Goal: Task Accomplishment & Management: Manage account settings

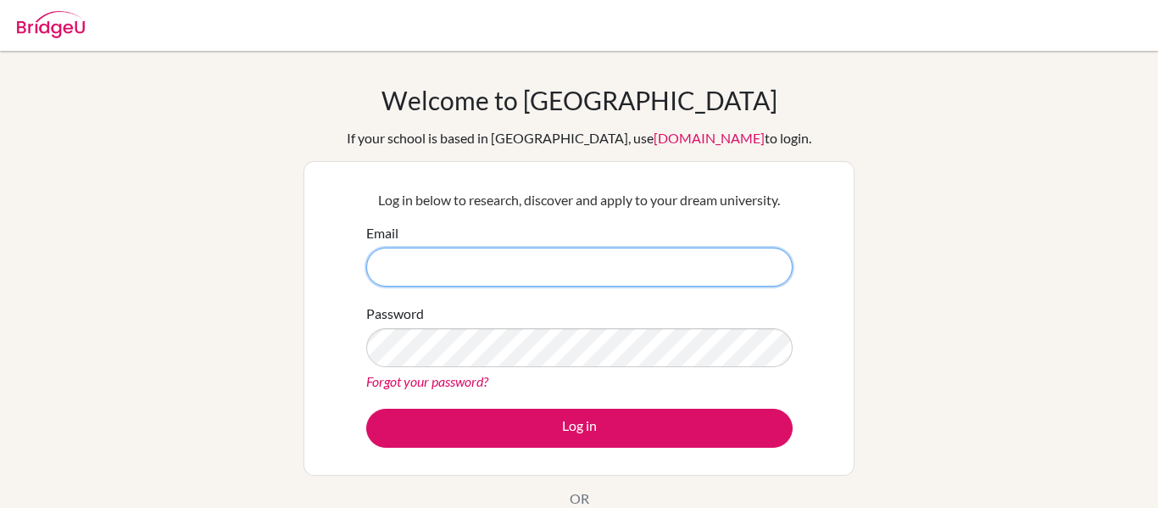
click at [466, 270] on input "Email" at bounding box center [579, 267] width 427 height 39
type input "[EMAIL_ADDRESS][DOMAIN_NAME]"
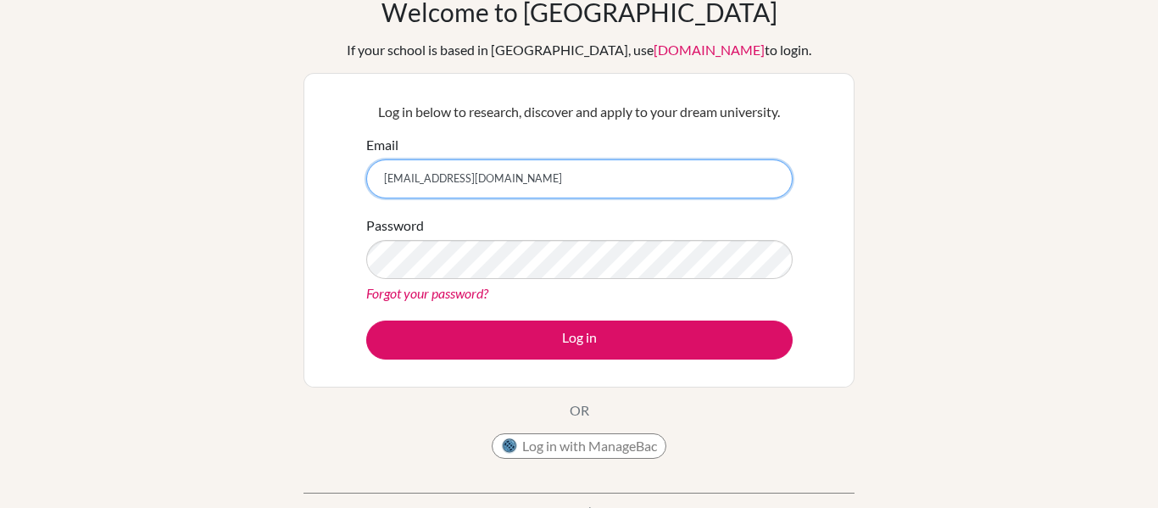
scroll to position [76, 0]
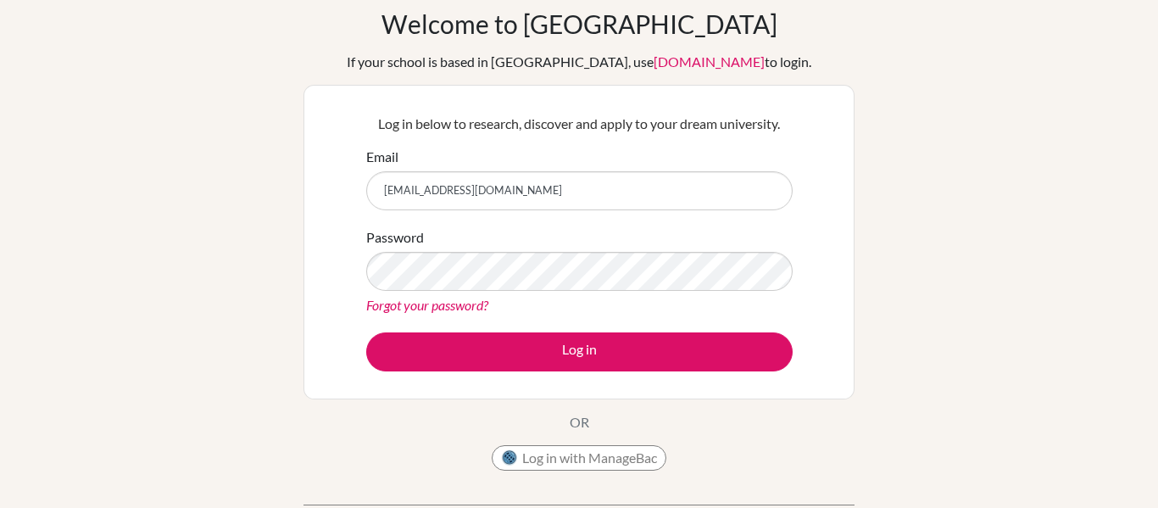
click at [435, 312] on link "Forgot your password?" at bounding box center [427, 305] width 122 height 16
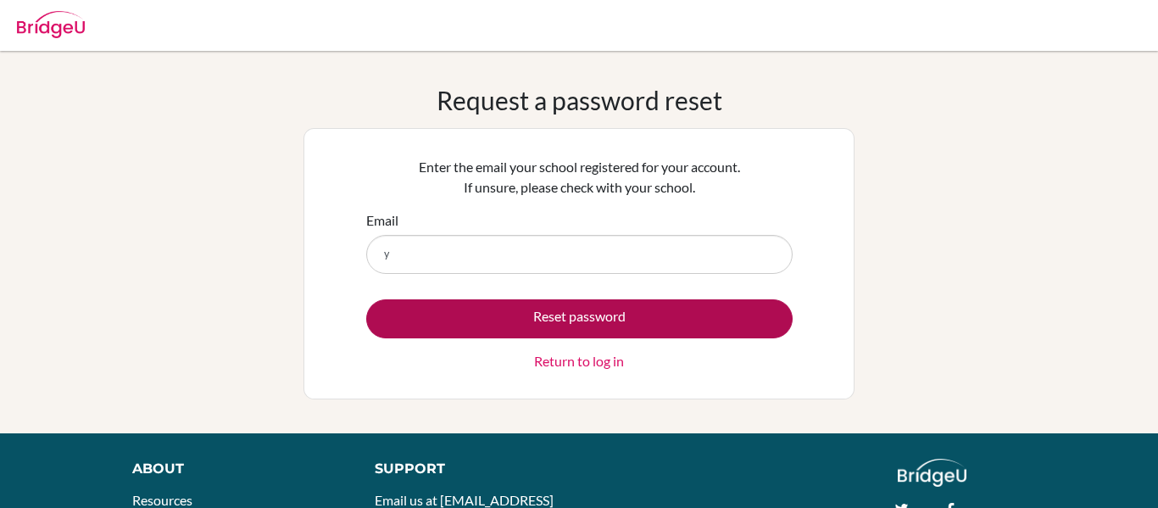
type input "[EMAIL_ADDRESS][DOMAIN_NAME]"
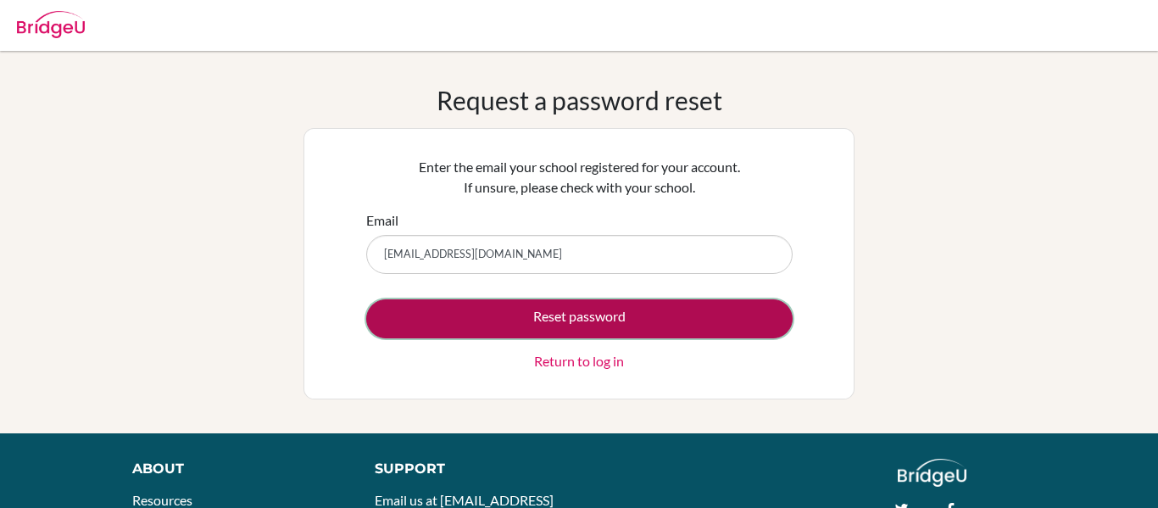
click at [514, 327] on button "Reset password" at bounding box center [579, 318] width 427 height 39
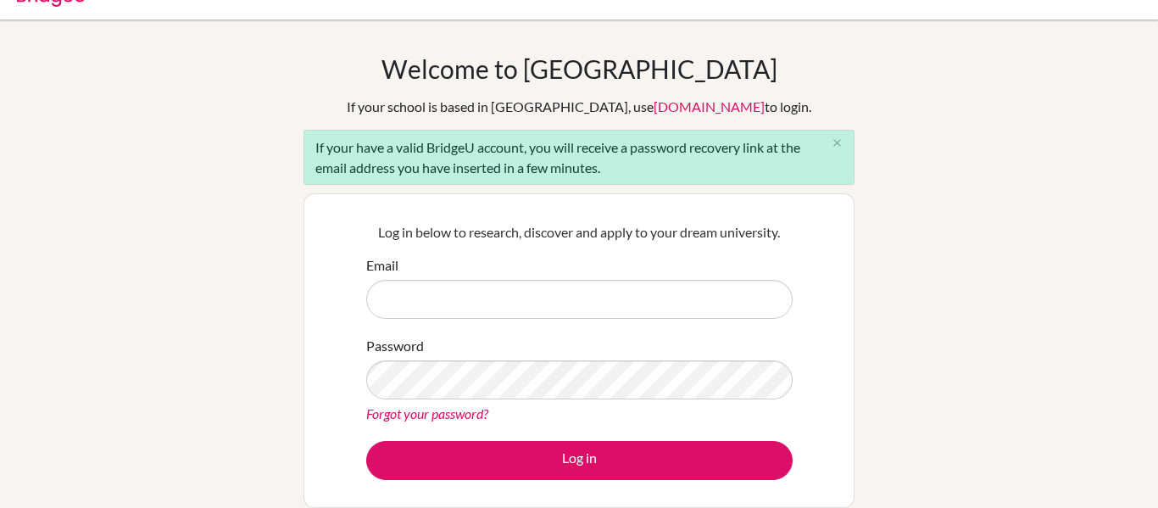
scroll to position [31, 0]
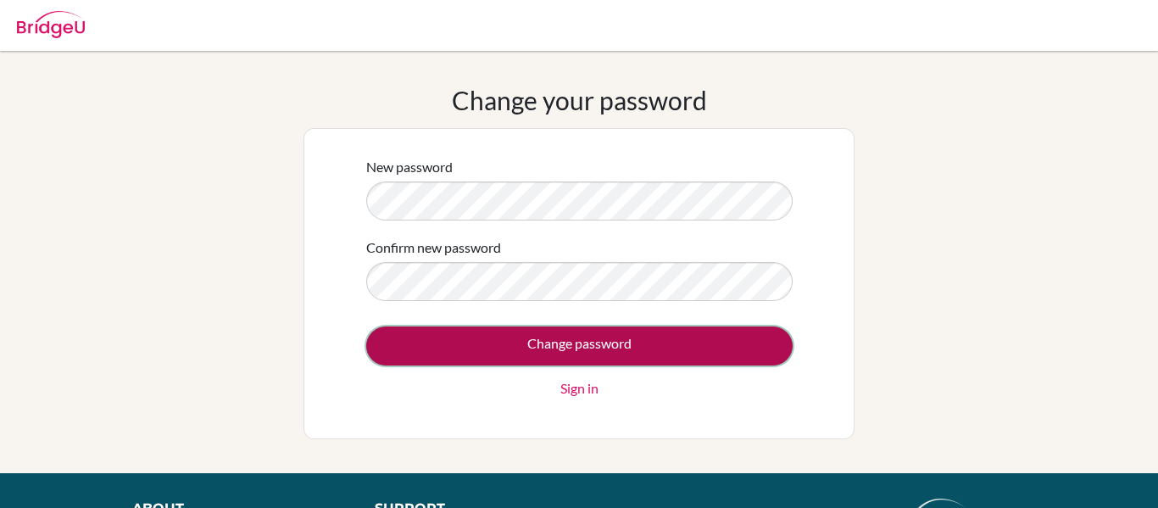
click at [634, 357] on input "Change password" at bounding box center [579, 346] width 427 height 39
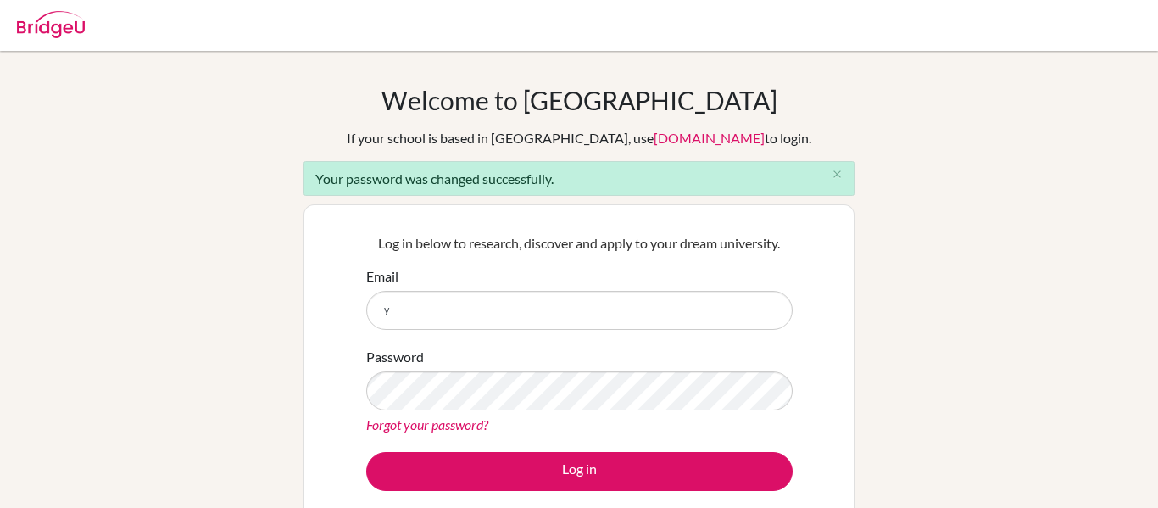
type input "[EMAIL_ADDRESS][DOMAIN_NAME]"
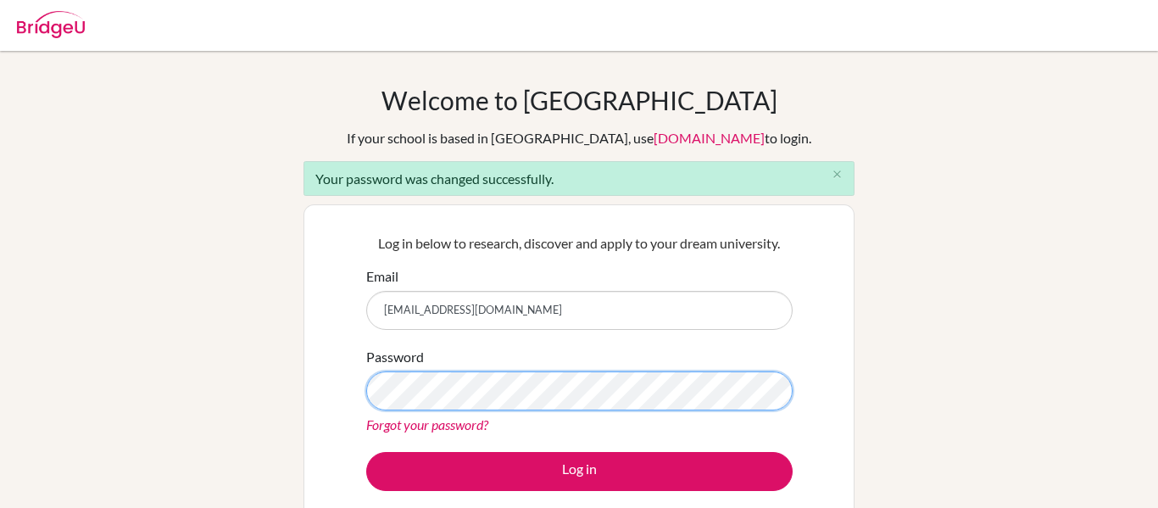
click at [366, 452] on button "Log in" at bounding box center [579, 471] width 427 height 39
